Goal: Find specific page/section: Find specific page/section

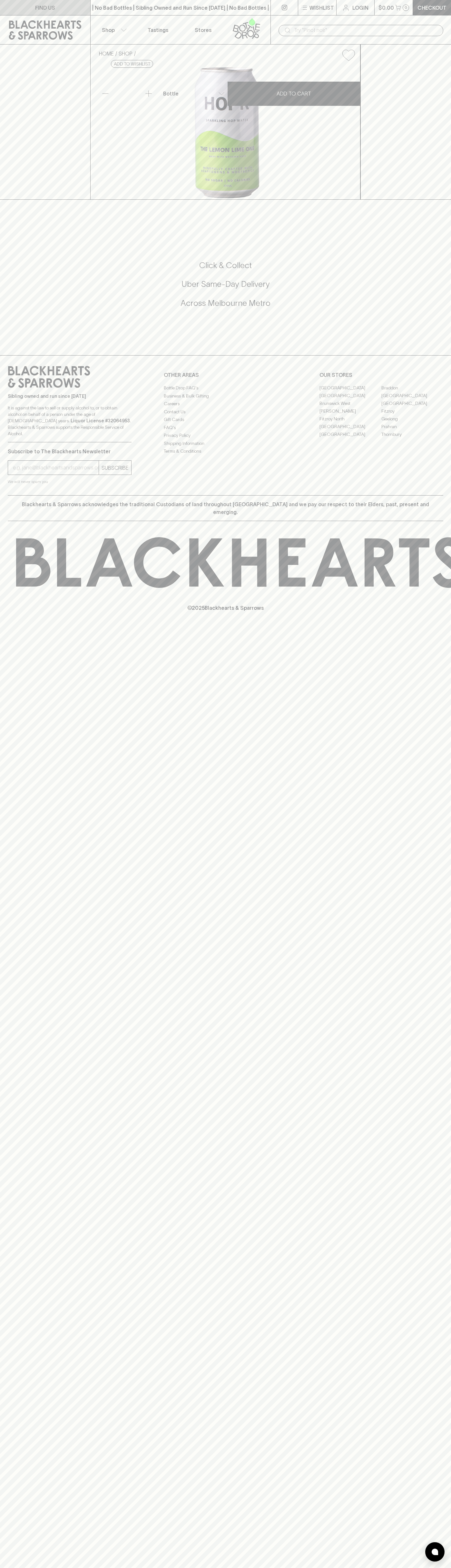
click at [58, 3] on link "FIND US" at bounding box center [45, 8] width 90 height 15
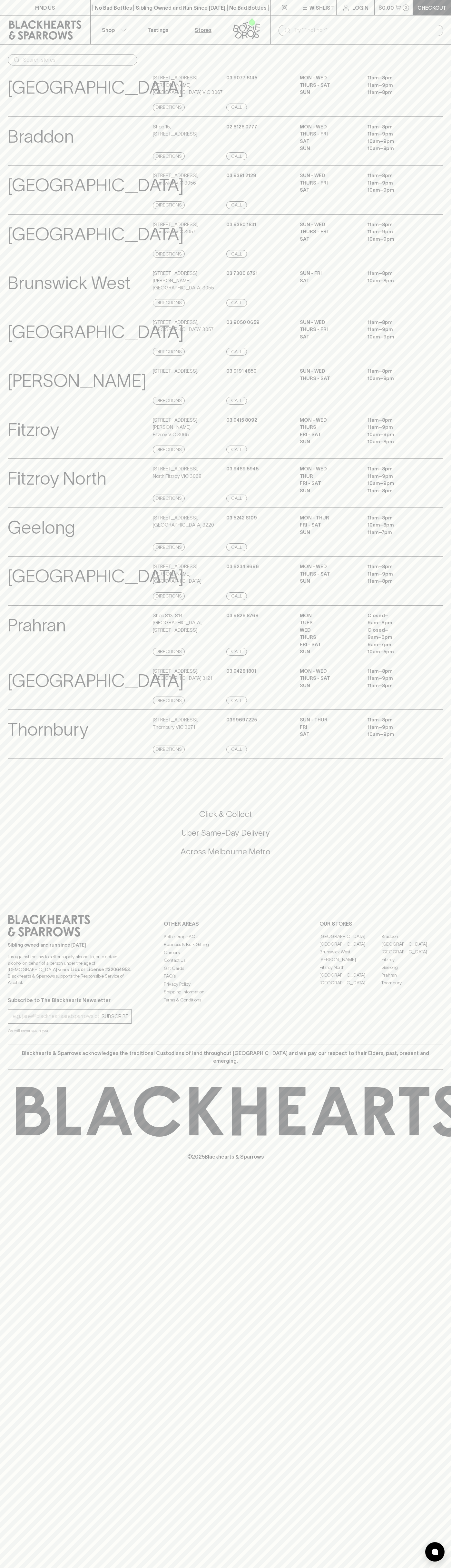
click at [351, 1567] on html "FIND US | No Bad Bottles | Sibling Owned and Run Since 2006 | No Bad Bottles | …" at bounding box center [226, 784] width 451 height 1568
click at [25, 1202] on div "FIND US | No Bad Bottles | Sibling Owned and Run Since 2006 | No Bad Bottles | …" at bounding box center [226, 784] width 451 height 1568
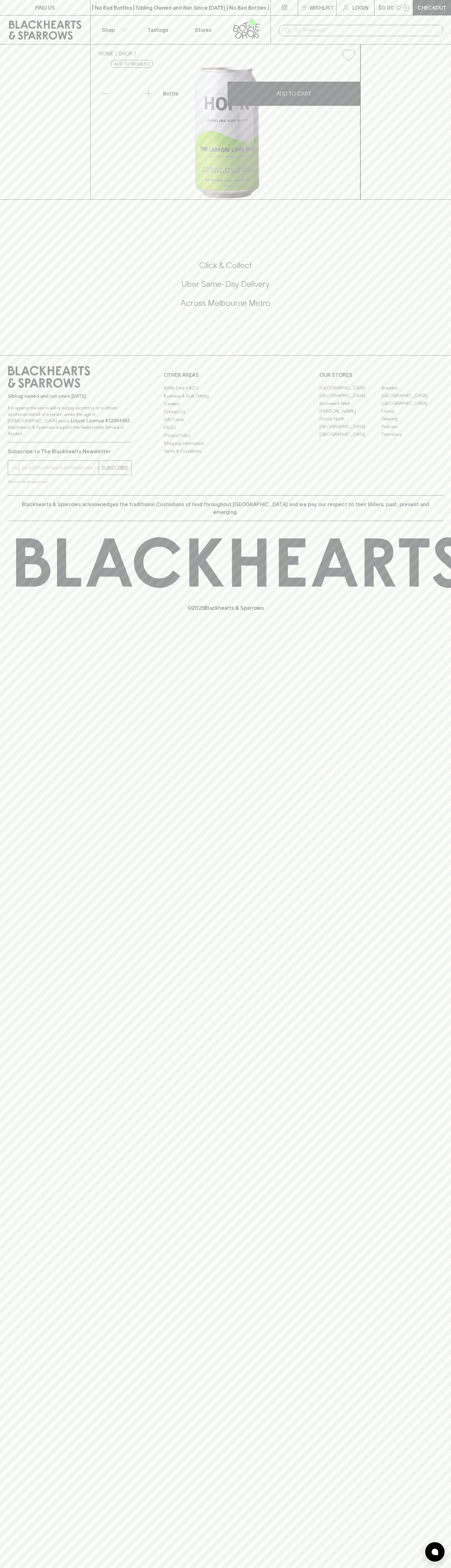
click at [350, 400] on link "[GEOGRAPHIC_DATA]" at bounding box center [350, 395] width 62 height 8
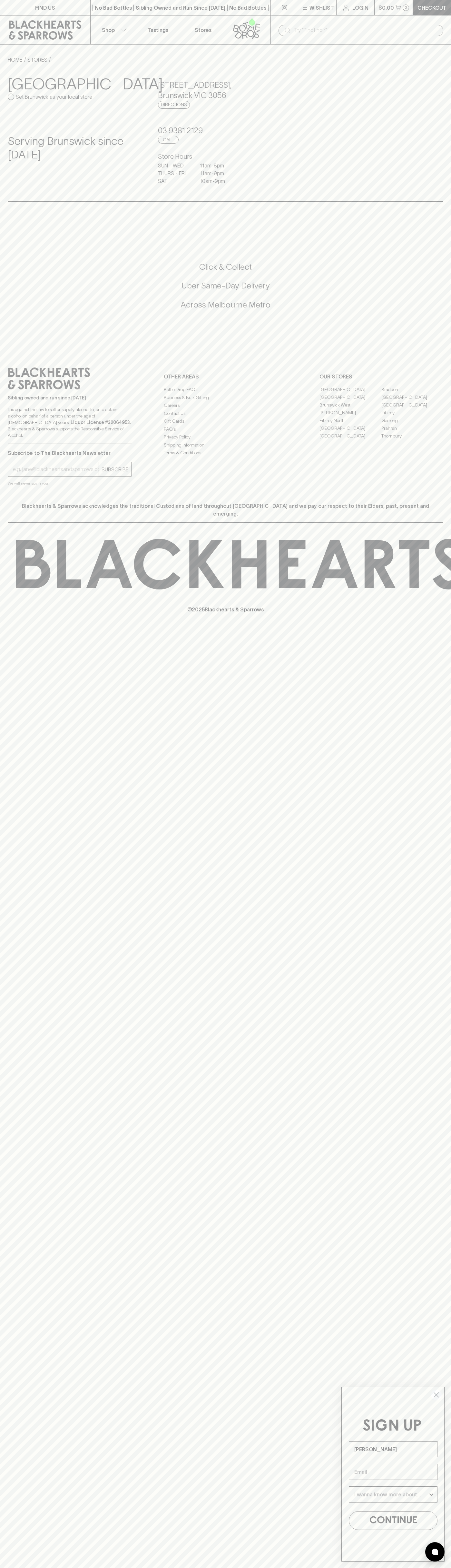
type input "[PERSON_NAME]"
